Goal: Task Accomplishment & Management: Manage account settings

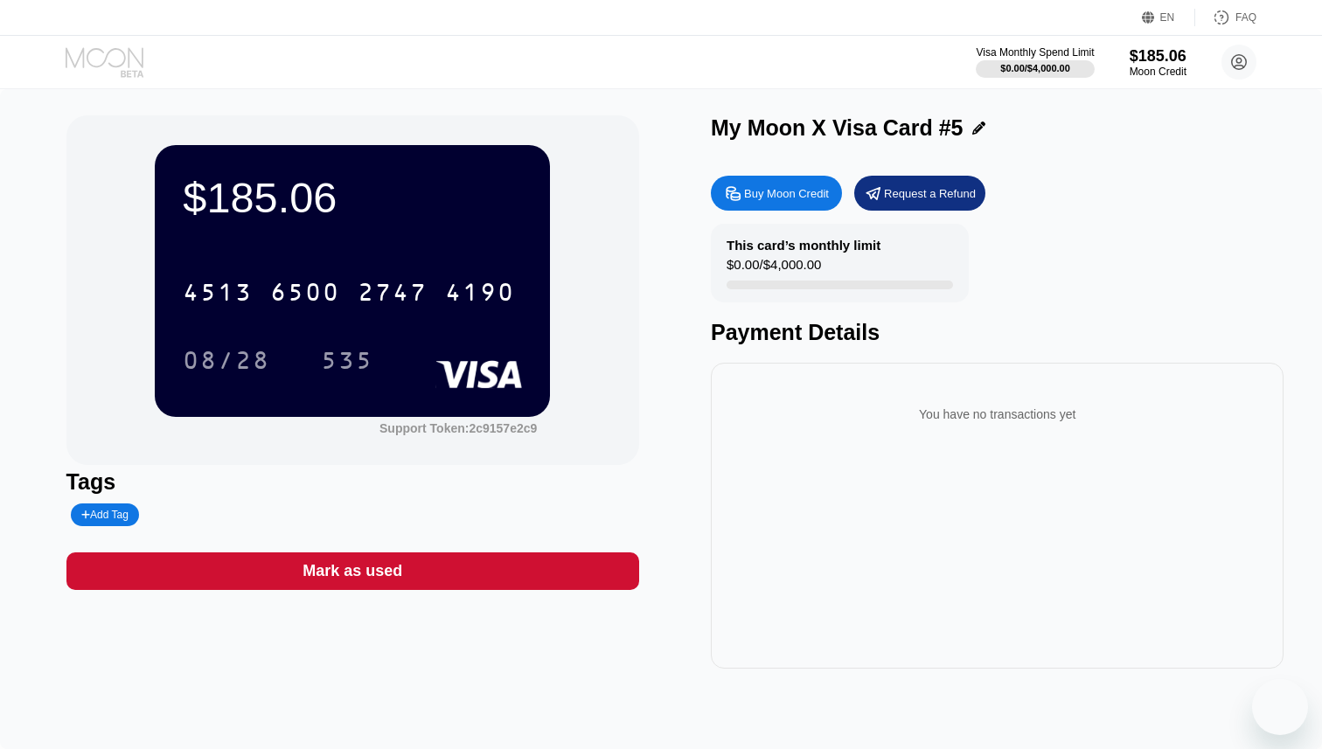
click at [96, 70] on icon at bounding box center [106, 62] width 81 height 31
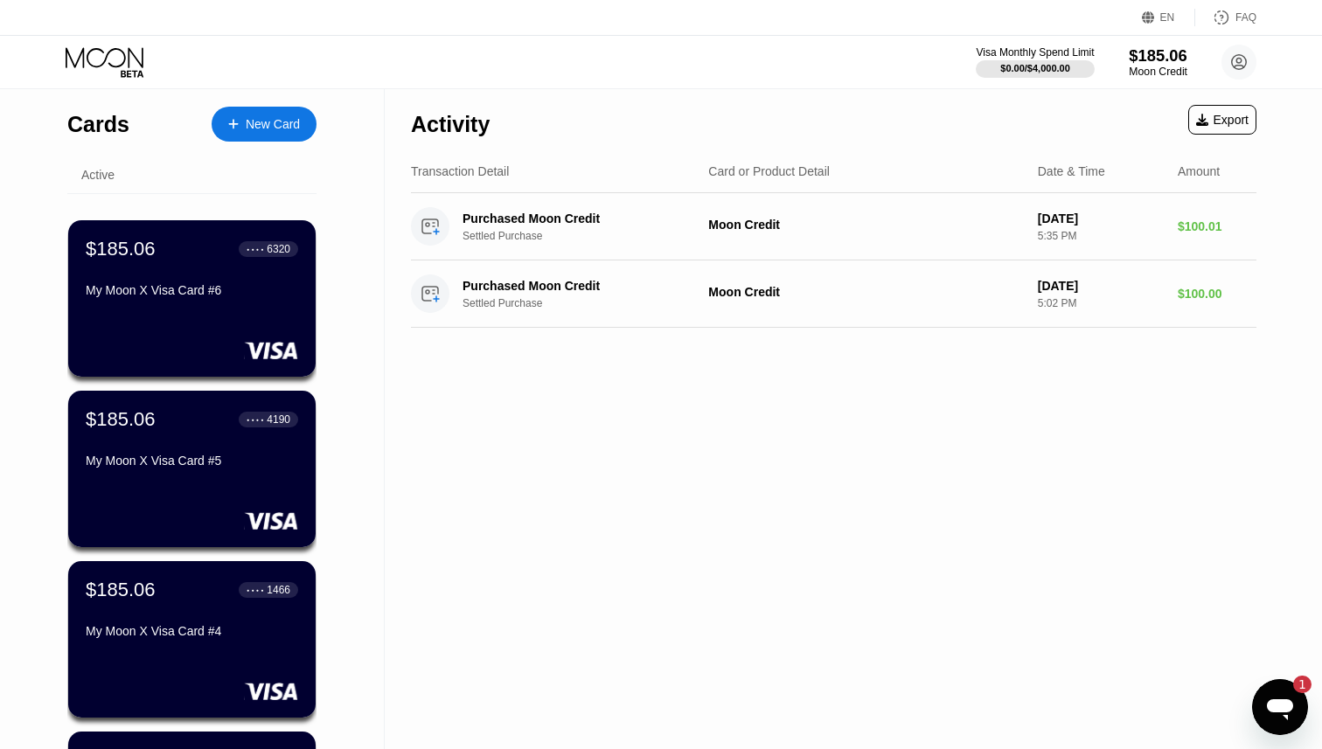
click at [1155, 56] on div "$185.06" at bounding box center [1158, 55] width 59 height 18
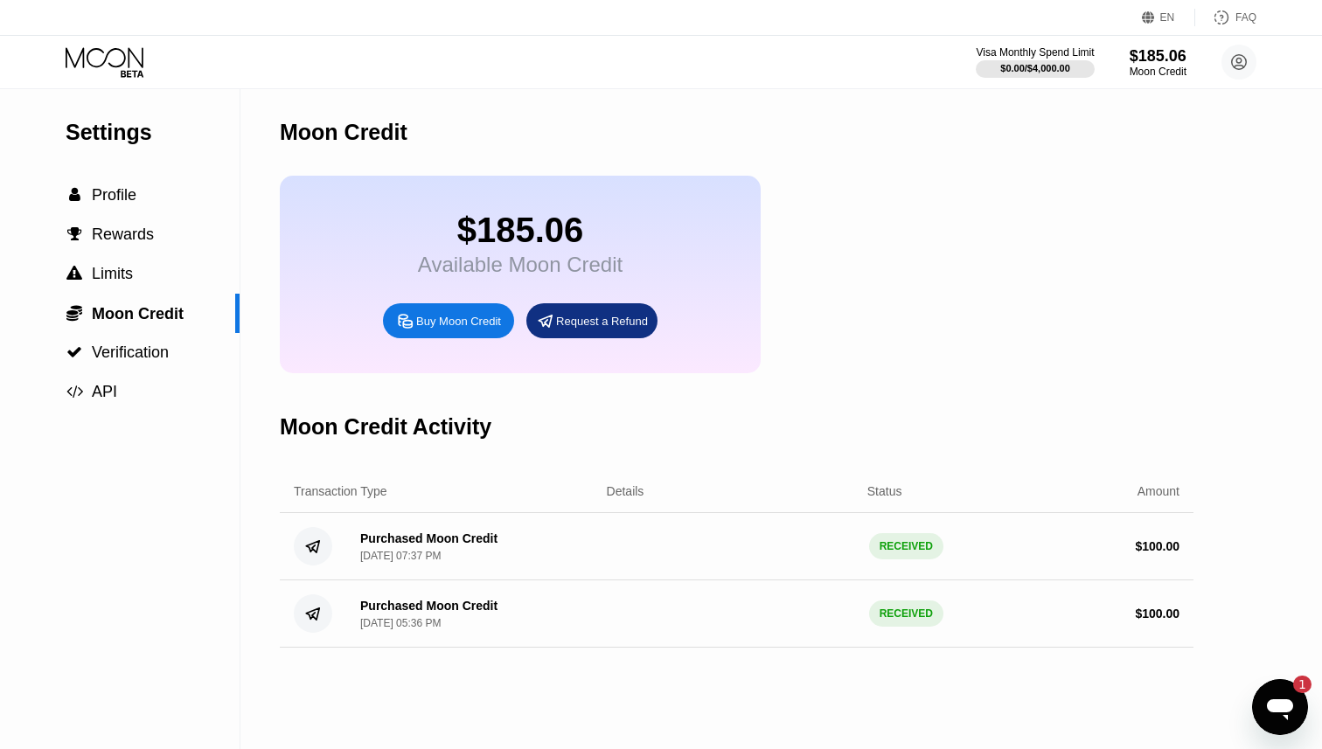
click at [616, 324] on div "Request a Refund" at bounding box center [602, 321] width 92 height 15
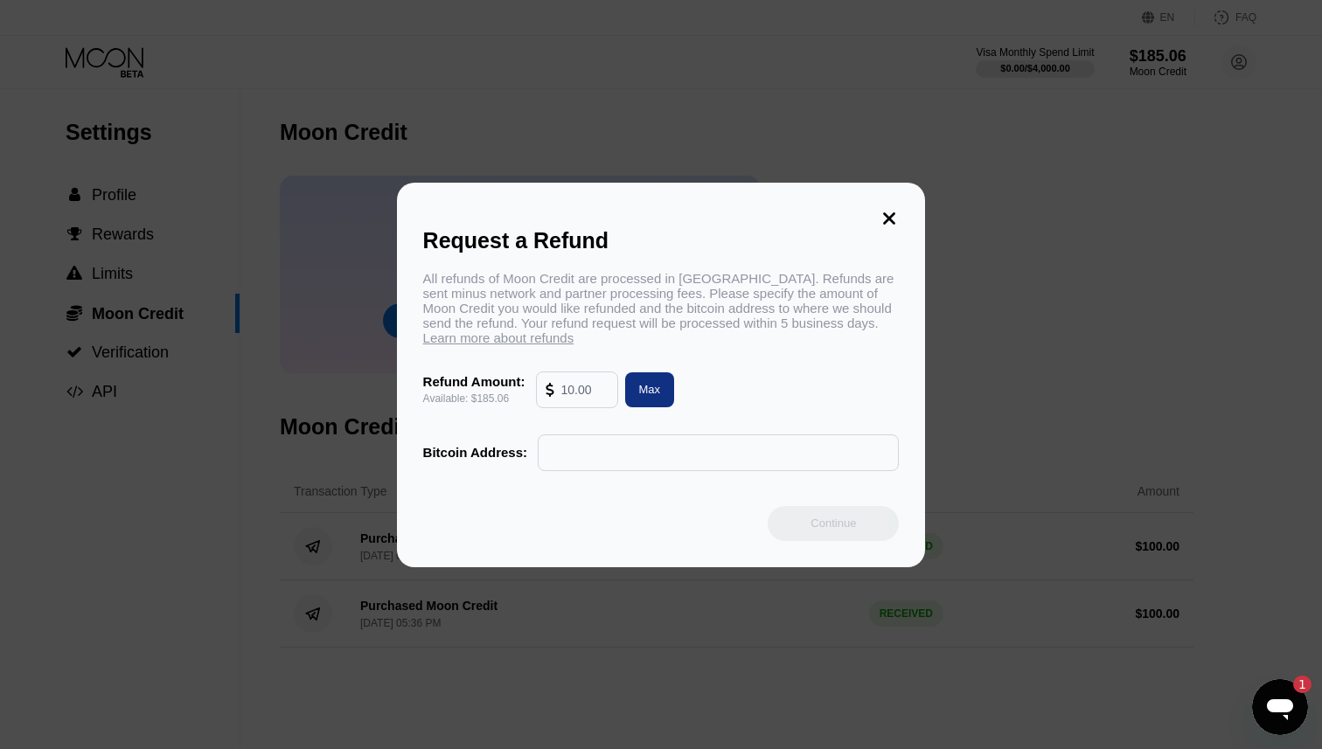
click at [609, 455] on input "text" at bounding box center [718, 452] width 342 height 35
click at [651, 382] on div "Max" at bounding box center [650, 389] width 50 height 35
type input "185.06"
click at [894, 212] on icon at bounding box center [890, 218] width 12 height 12
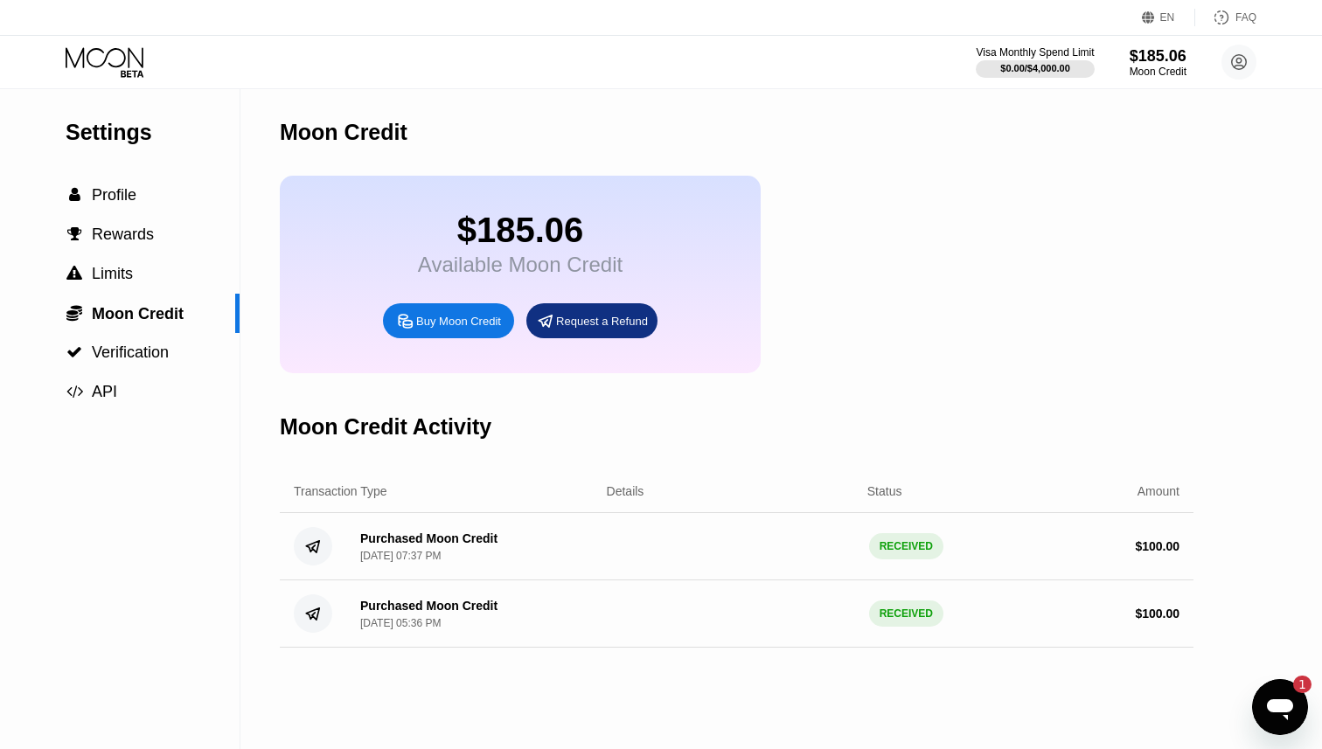
click at [1269, 716] on icon "Otwórz okno komunikatora, 1 nieprzeczytana wiadomości" at bounding box center [1279, 707] width 31 height 31
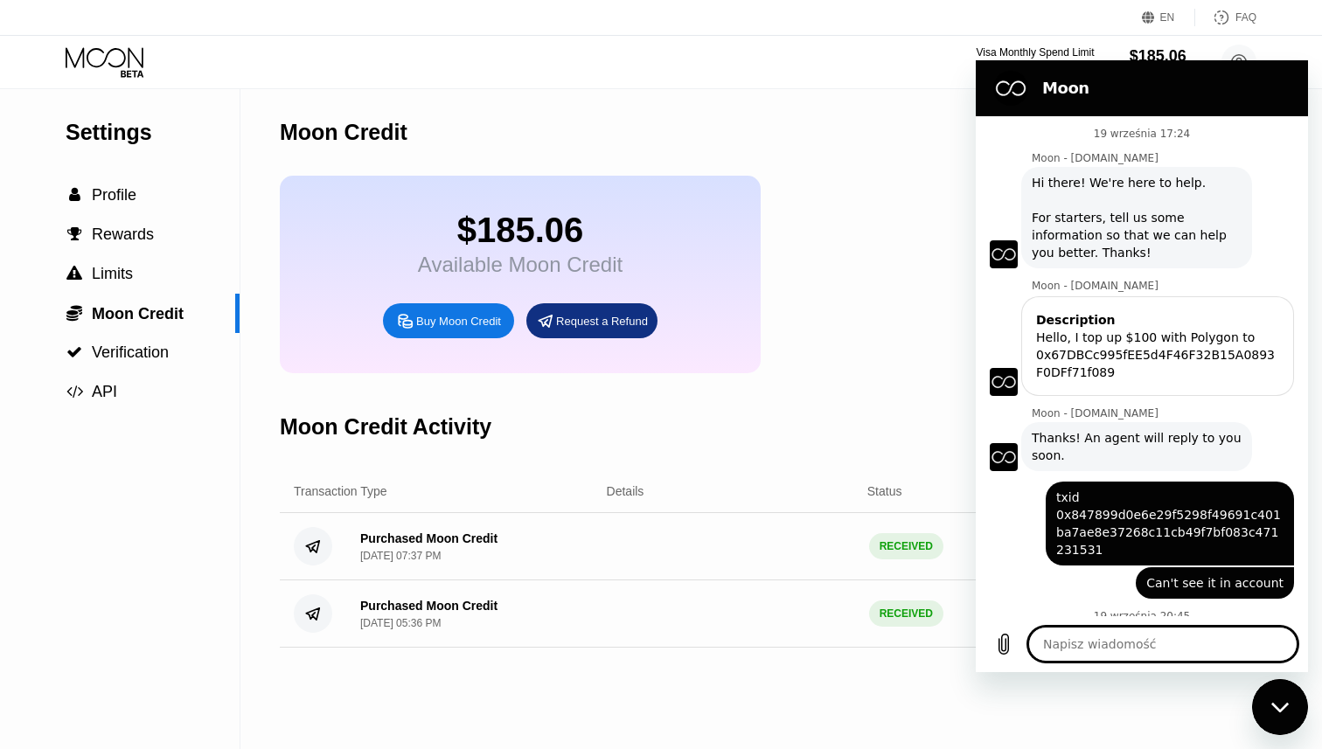
scroll to position [693, 0]
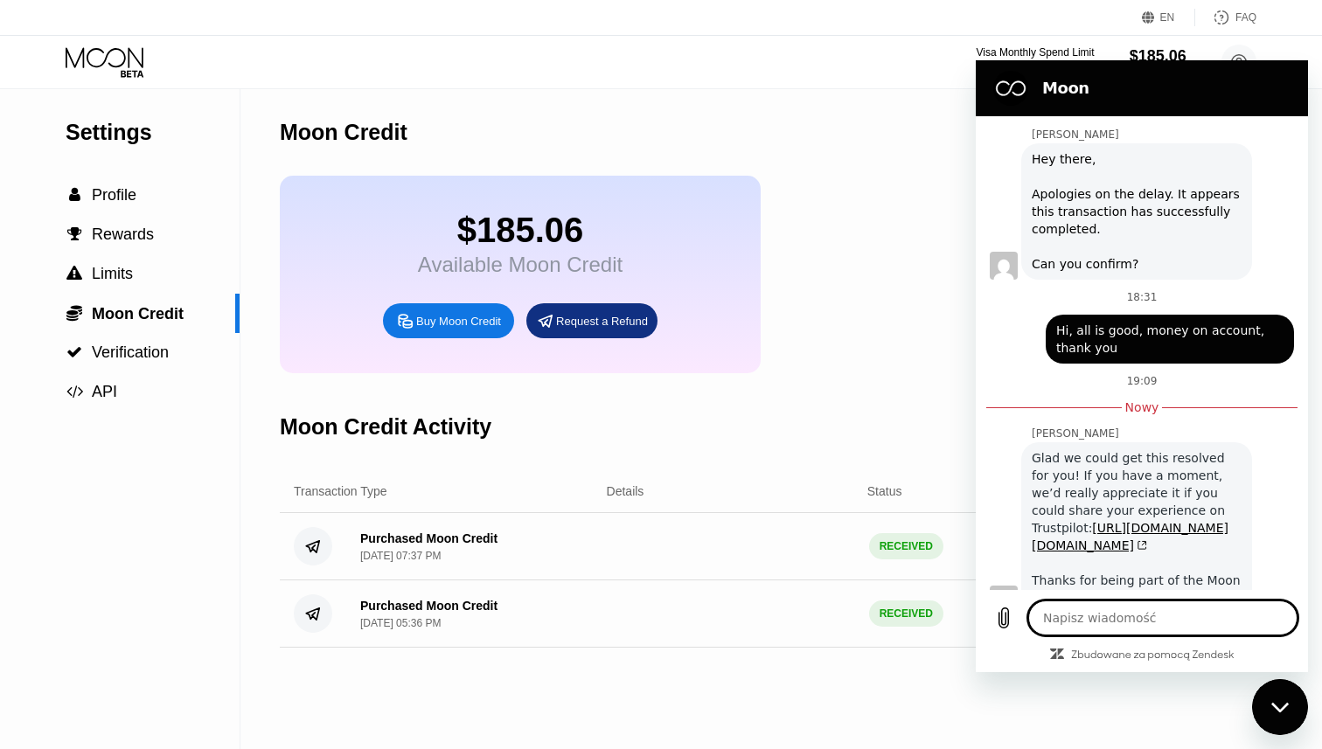
click at [853, 226] on div "$185.06 Available Moon Credit Buy Moon Credit Request a Refund" at bounding box center [737, 275] width 914 height 198
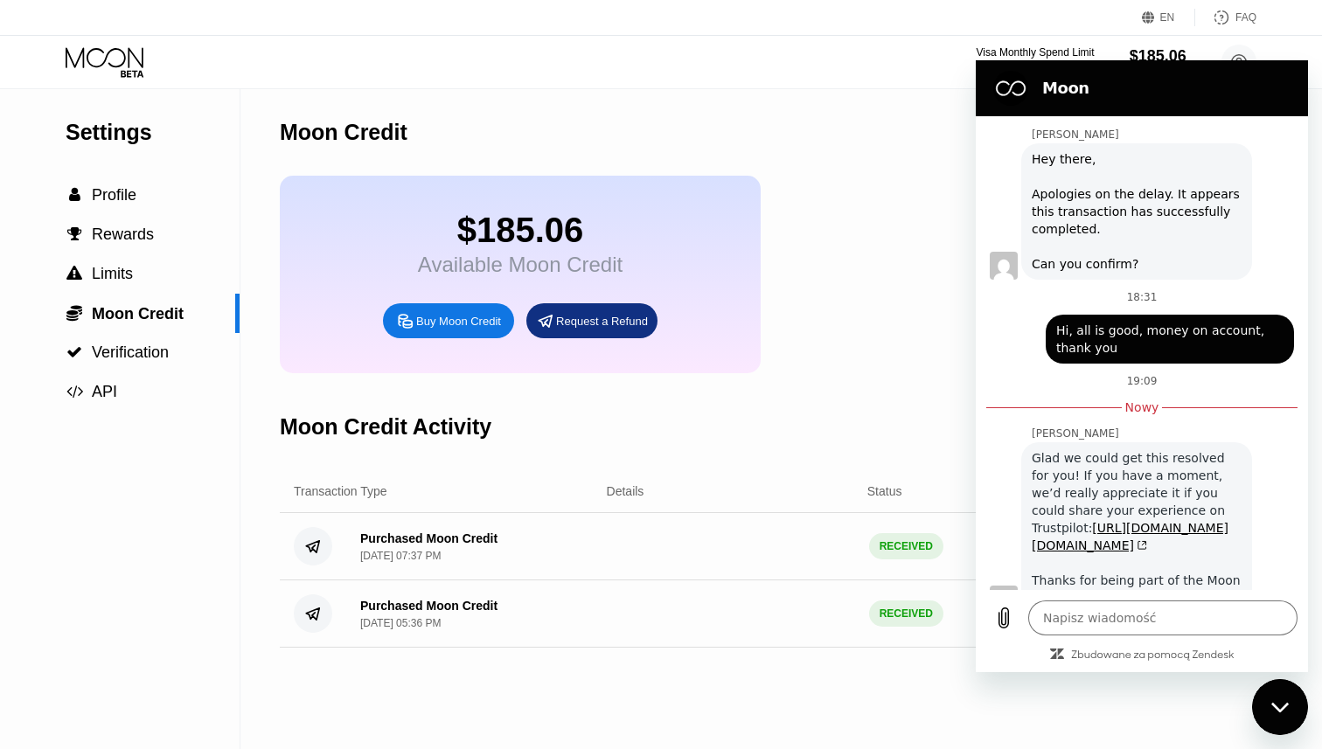
scroll to position [720, 0]
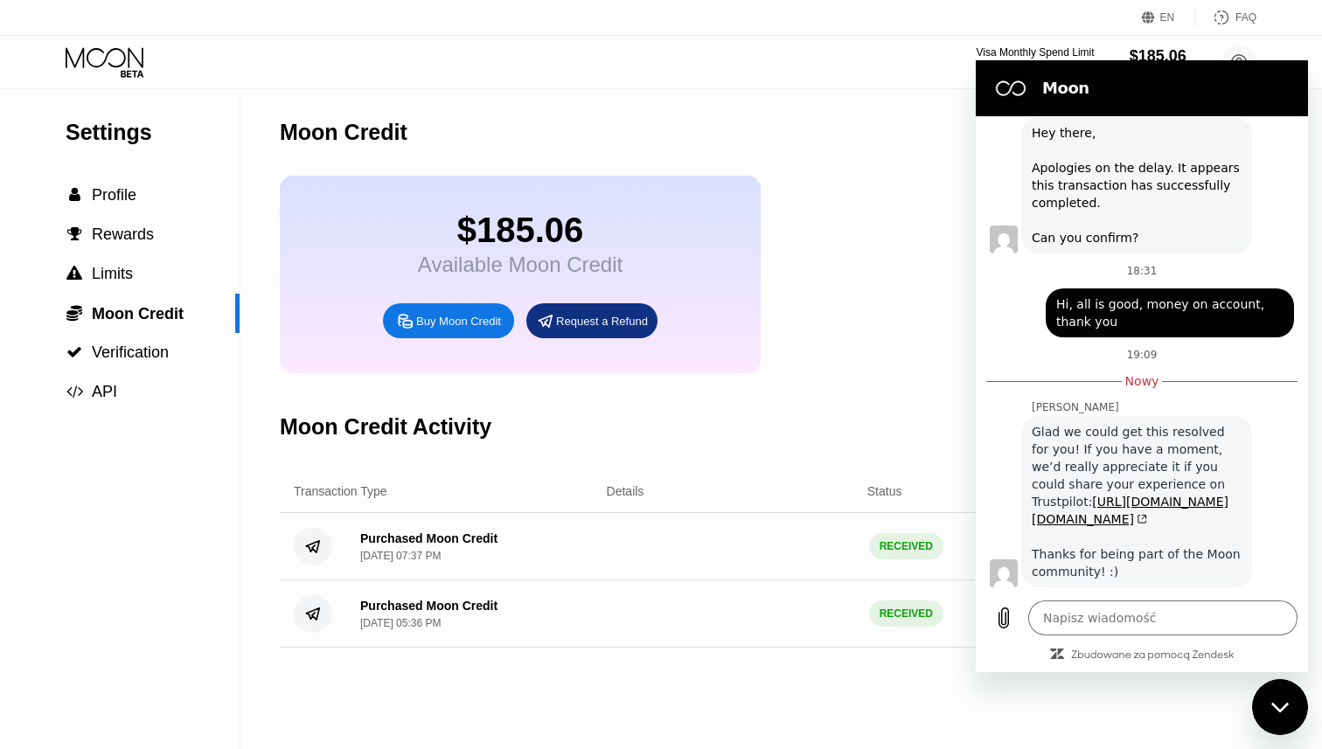
type textarea "x"
